Goal: Navigation & Orientation: Find specific page/section

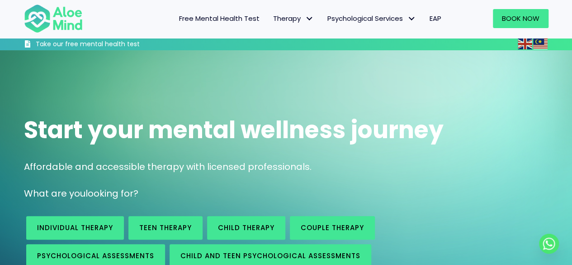
scroll to position [103, 0]
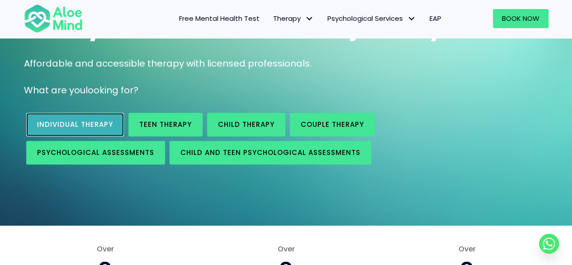
click at [81, 121] on span "Individual therapy" at bounding box center [75, 123] width 76 height 9
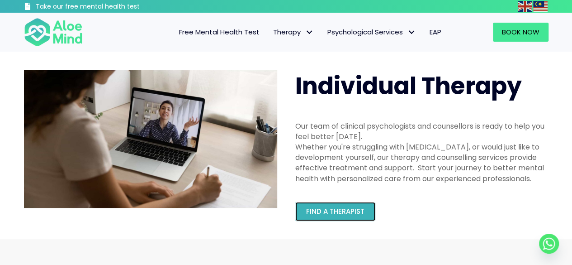
click at [346, 206] on span "Find a therapist" at bounding box center [335, 210] width 58 height 9
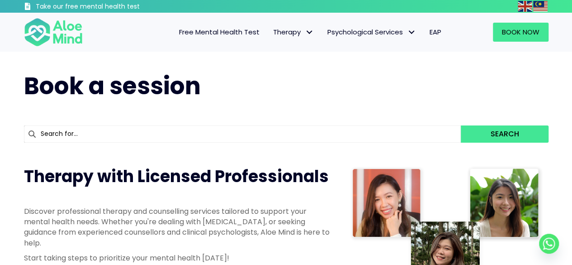
click at [242, 28] on span "Free Mental Health Test" at bounding box center [219, 31] width 81 height 9
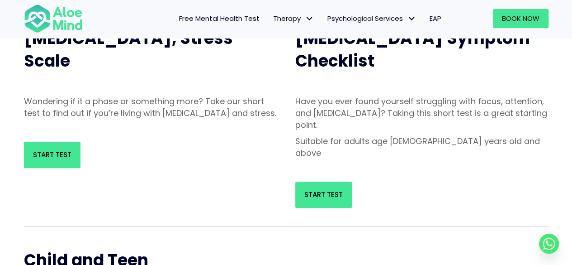
scroll to position [121, 0]
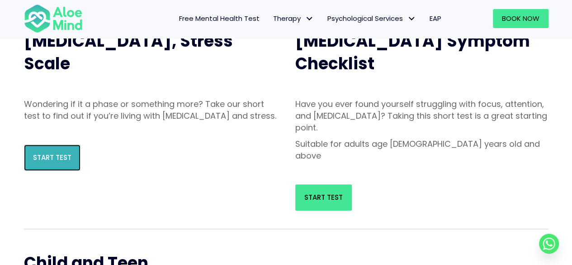
click at [53, 162] on span "Start Test" at bounding box center [52, 156] width 38 height 9
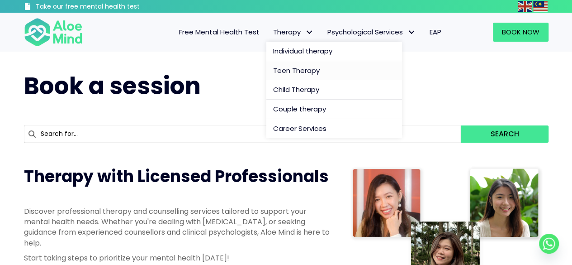
click at [305, 66] on span "Teen Therapy" at bounding box center [296, 70] width 47 height 9
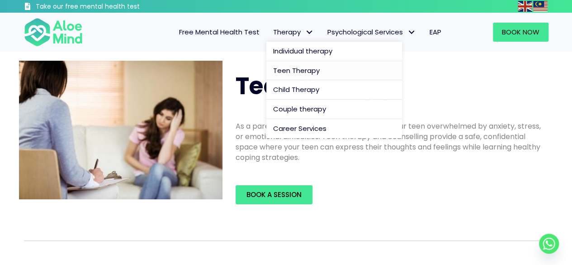
click at [291, 32] on span "Therapy" at bounding box center [293, 31] width 41 height 9
click at [294, 45] on link "Individual therapy" at bounding box center [334, 51] width 136 height 19
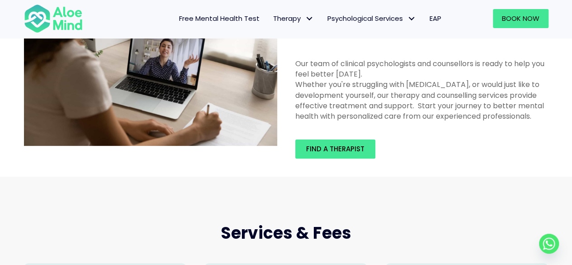
scroll to position [71, 0]
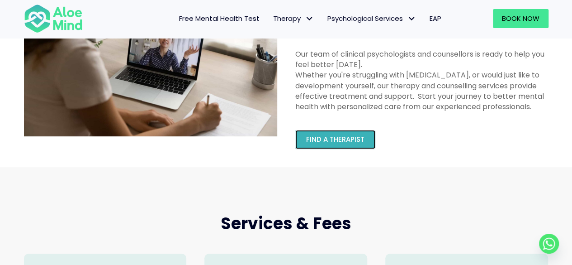
click at [349, 136] on span "Find a therapist" at bounding box center [335, 138] width 58 height 9
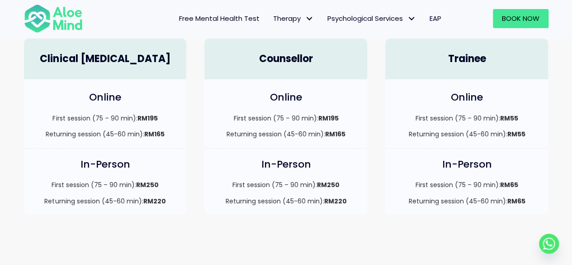
scroll to position [286, 0]
click at [507, 114] on strong "RM55" at bounding box center [509, 117] width 18 height 9
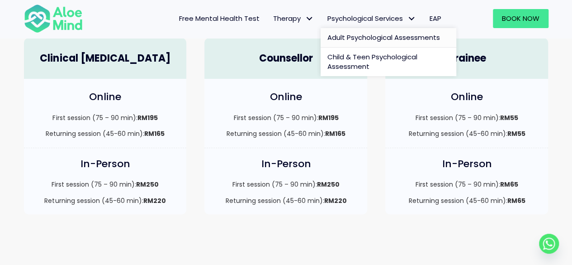
click at [384, 37] on span "Adult Psychological Assessments" at bounding box center [384, 37] width 113 height 9
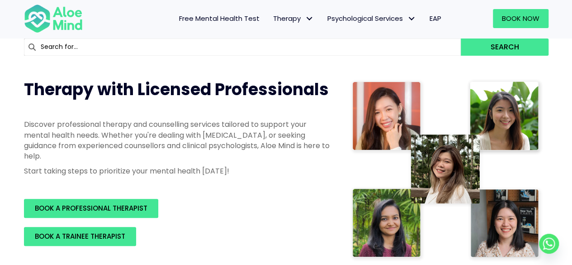
scroll to position [45, 0]
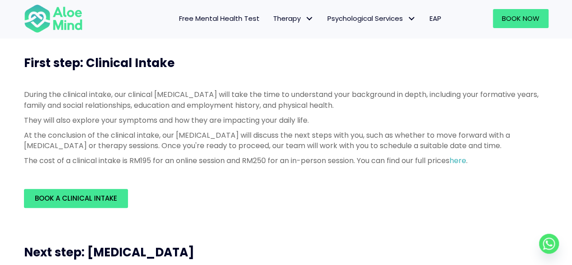
scroll to position [24, 0]
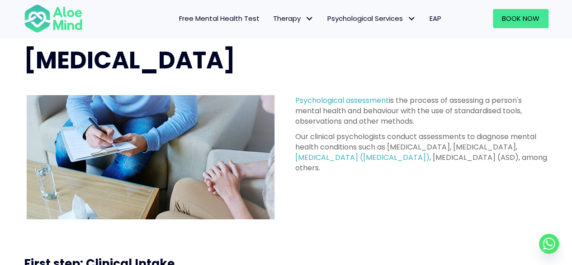
click at [235, 17] on span "Free Mental Health Test" at bounding box center [219, 18] width 81 height 9
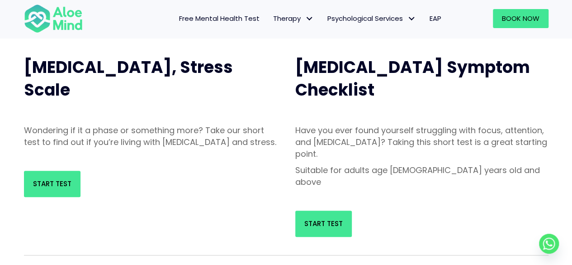
scroll to position [96, 0]
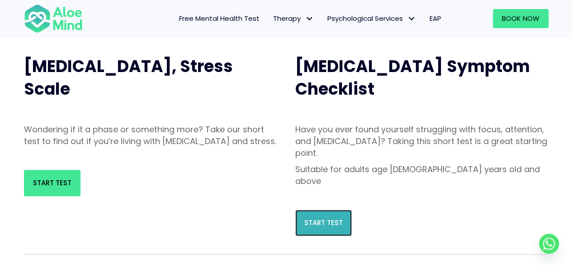
click at [346, 209] on link "Start Test" at bounding box center [323, 222] width 57 height 26
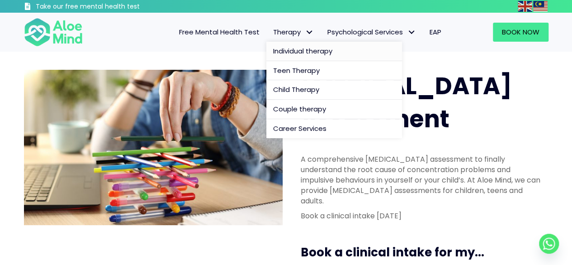
click at [284, 43] on link "Individual therapy" at bounding box center [334, 51] width 136 height 19
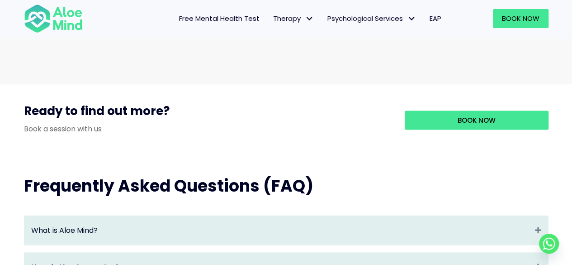
scroll to position [818, 0]
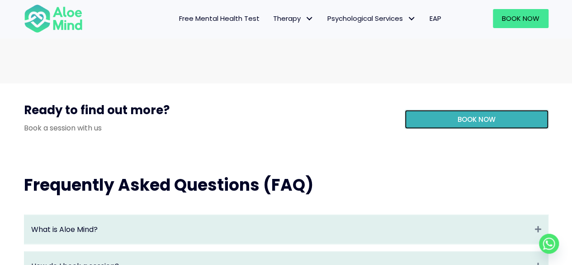
click at [422, 125] on link "Book Now" at bounding box center [477, 118] width 144 height 19
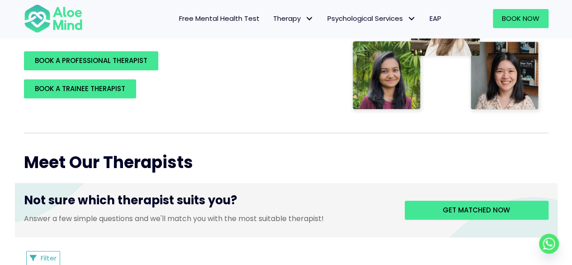
scroll to position [233, 0]
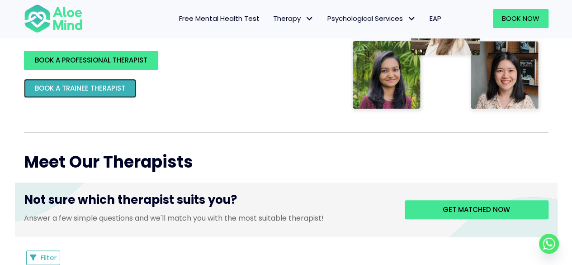
click at [130, 95] on link "BOOK A TRAINEE THERAPIST" at bounding box center [80, 88] width 112 height 19
